Goal: Check status: Check status

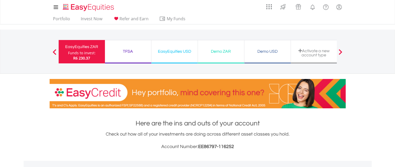
scroll to position [50, 99]
click at [86, 49] on div "EasyEquities ZAR" at bounding box center [82, 46] width 40 height 7
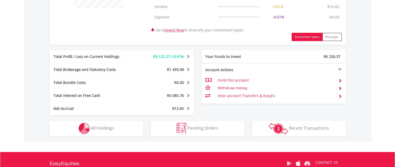
scroll to position [260, 0]
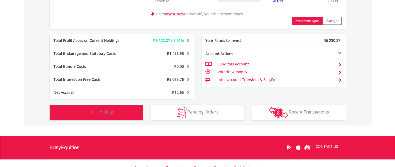
click at [99, 110] on span "All Holdings" at bounding box center [102, 112] width 23 height 6
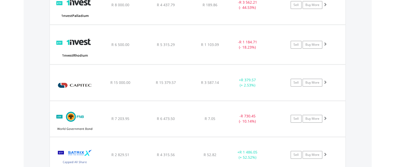
scroll to position [526, 0]
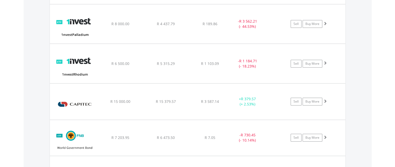
click at [223, 69] on div "﻿ 1nvestRhodium ETF R 6 500.00 R 5 315.29 R 1 103.09 - R 1 184.71 (- 18.23%) Se…" at bounding box center [198, 63] width 296 height 39
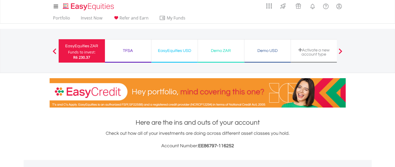
scroll to position [0, 0]
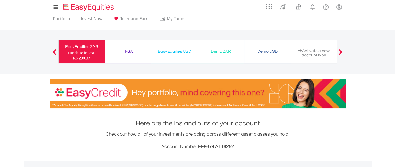
click at [133, 53] on div "TFSA" at bounding box center [128, 51] width 40 height 7
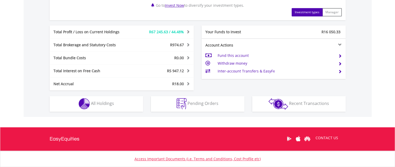
scroll to position [260, 0]
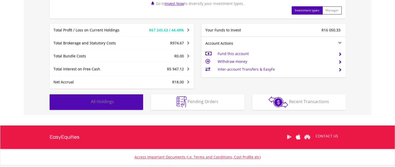
click at [94, 102] on span "All Holdings" at bounding box center [102, 102] width 23 height 6
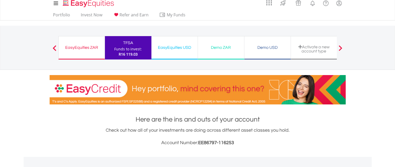
scroll to position [0, 0]
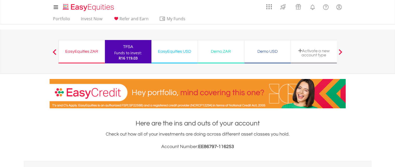
click at [180, 56] on div "EasyEquities USD Funds to invest: R16 119.03" at bounding box center [175, 51] width 47 height 23
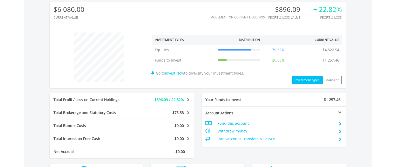
scroll to position [234, 0]
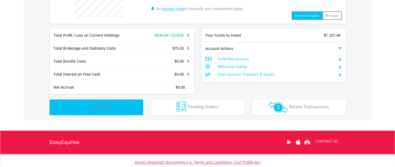
click at [130, 108] on button "Holdings All Holdings" at bounding box center [97, 108] width 94 height 16
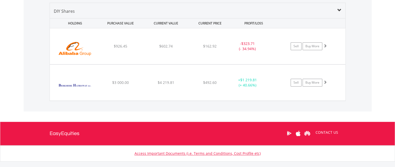
scroll to position [364, 0]
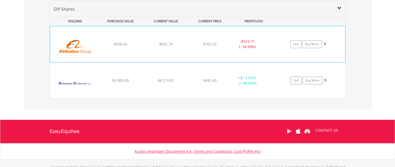
click at [244, 42] on span "$323.71" at bounding box center [249, 41] width 14 height 5
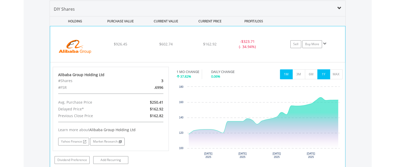
click at [323, 74] on button "1Y" at bounding box center [324, 74] width 13 height 10
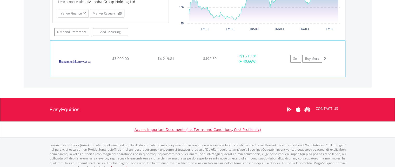
scroll to position [497, 0]
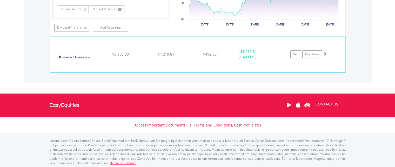
click at [222, 61] on div "﻿ Berkshire Hathaway Inc-Cl B $3 000.00 $4 219.81 $492.60 + $1 219.81 (+ 40.66%…" at bounding box center [197, 54] width 295 height 36
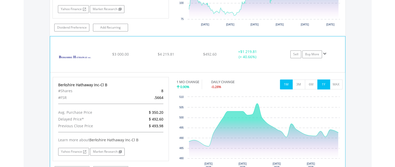
click at [322, 86] on button "1Y" at bounding box center [324, 85] width 13 height 10
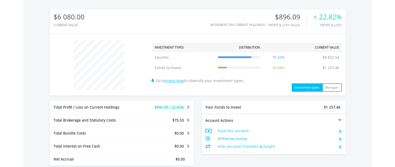
scroll to position [161, 0]
